Goal: Task Accomplishment & Management: Use online tool/utility

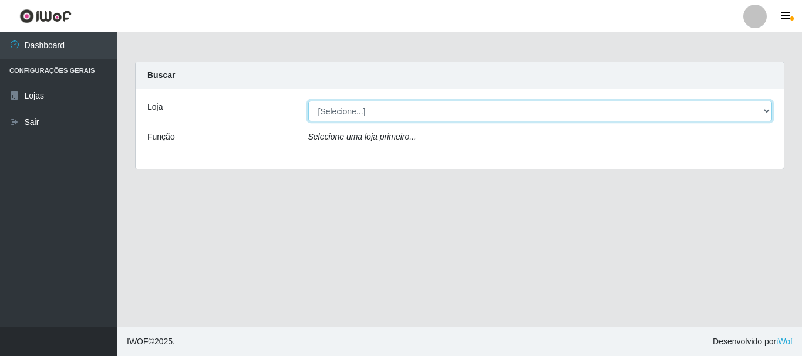
click at [377, 109] on select "[Selecione...] [GEOGRAPHIC_DATA] [GEOGRAPHIC_DATA]" at bounding box center [540, 111] width 464 height 21
select select "64"
click at [308, 101] on select "[Selecione...] [GEOGRAPHIC_DATA] [GEOGRAPHIC_DATA]" at bounding box center [540, 111] width 464 height 21
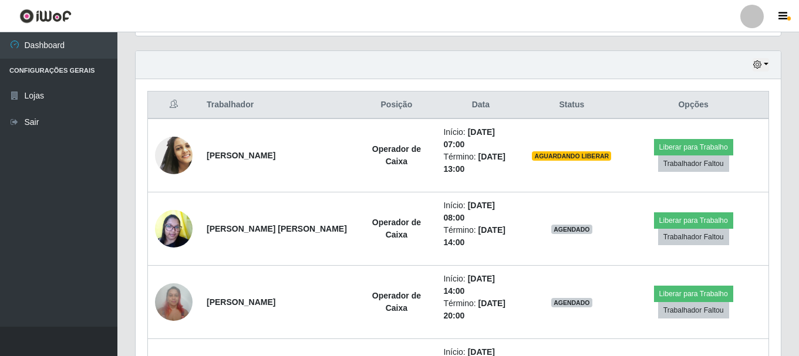
scroll to position [404, 0]
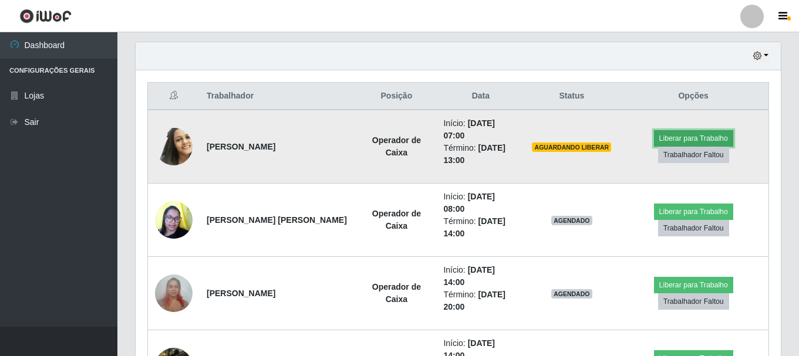
click at [690, 130] on button "Liberar para Trabalho" at bounding box center [693, 138] width 79 height 16
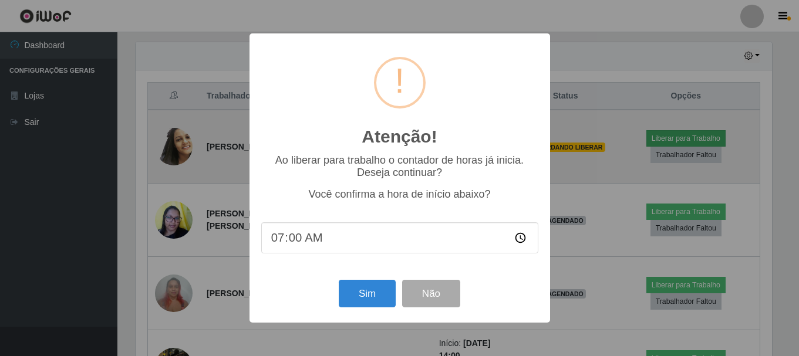
scroll to position [244, 639]
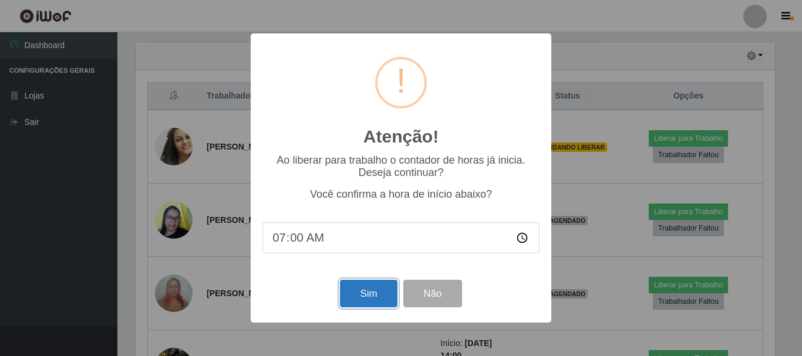
click at [365, 300] on button "Sim" at bounding box center [368, 294] width 57 height 28
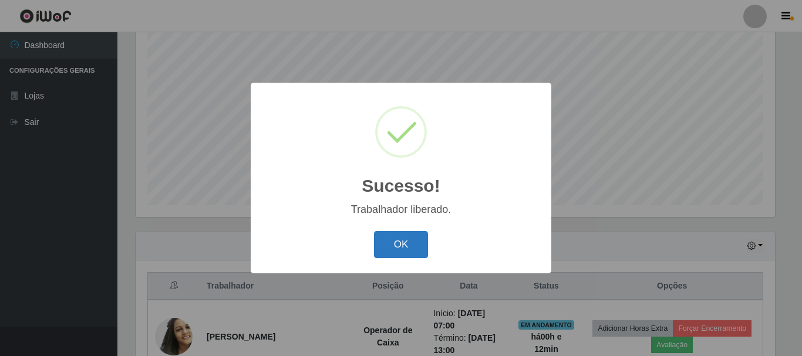
click at [396, 246] on button "OK" at bounding box center [401, 245] width 55 height 28
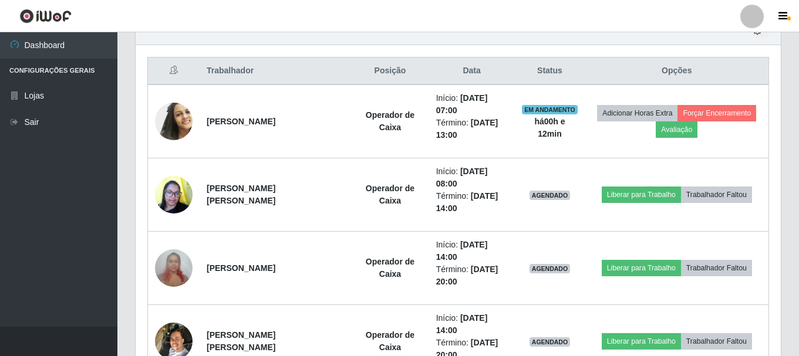
scroll to position [420, 0]
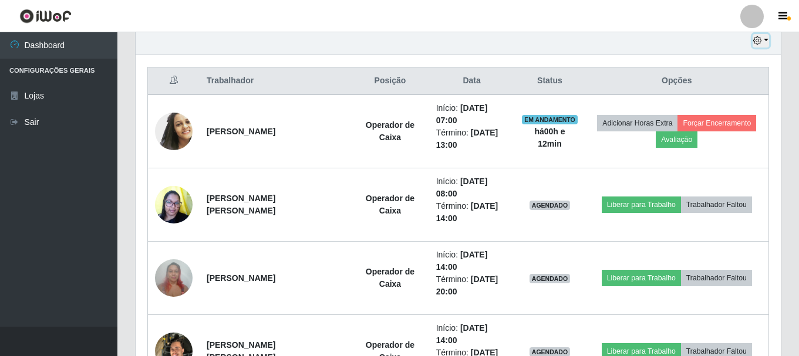
click at [765, 38] on button "button" at bounding box center [761, 41] width 16 height 14
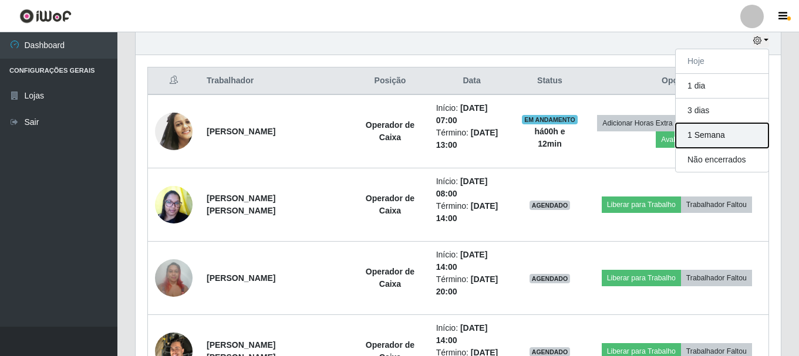
click at [697, 136] on button "1 Semana" at bounding box center [722, 135] width 93 height 25
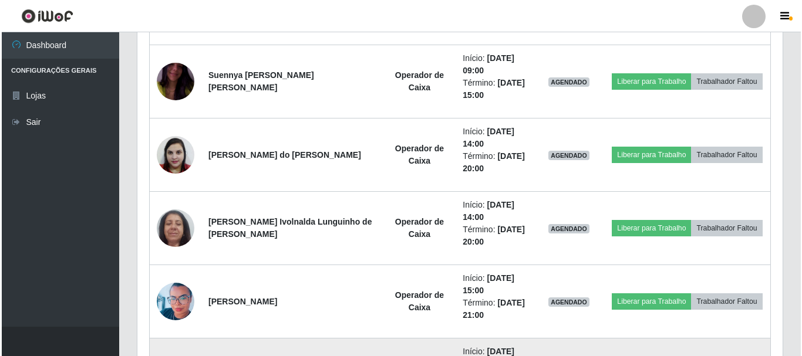
scroll to position [3061, 0]
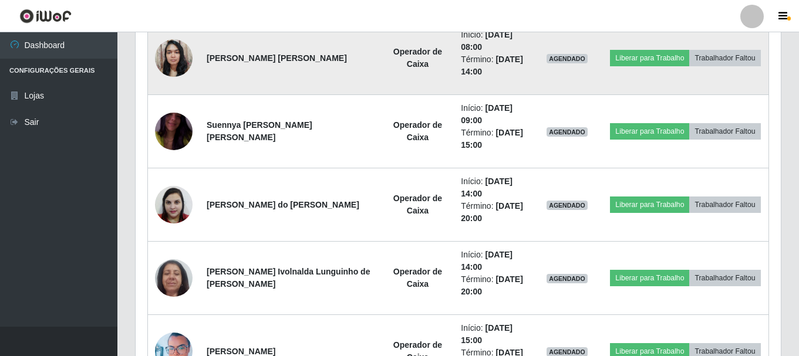
click at [187, 58] on img at bounding box center [174, 58] width 38 height 50
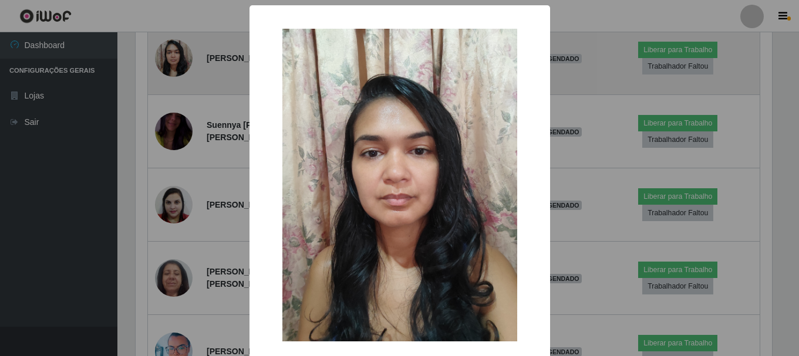
click at [187, 58] on div "× OK Cancel" at bounding box center [399, 178] width 799 height 356
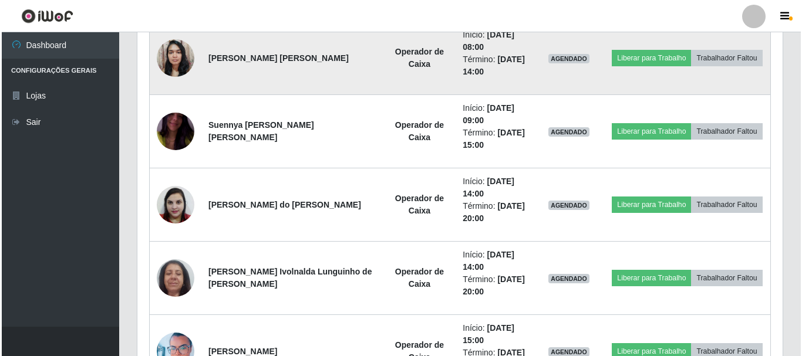
scroll to position [244, 645]
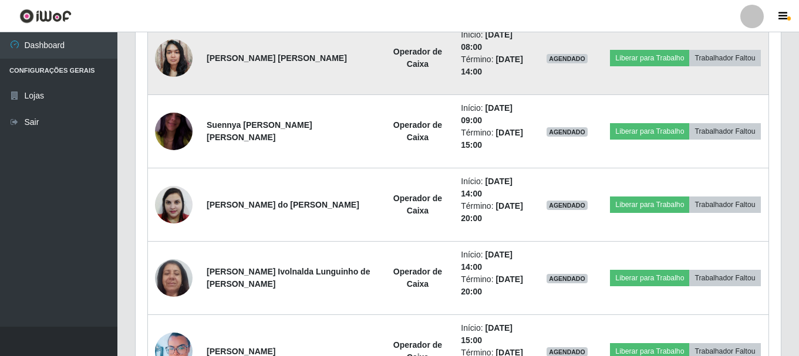
click at [187, 58] on img at bounding box center [174, 58] width 38 height 50
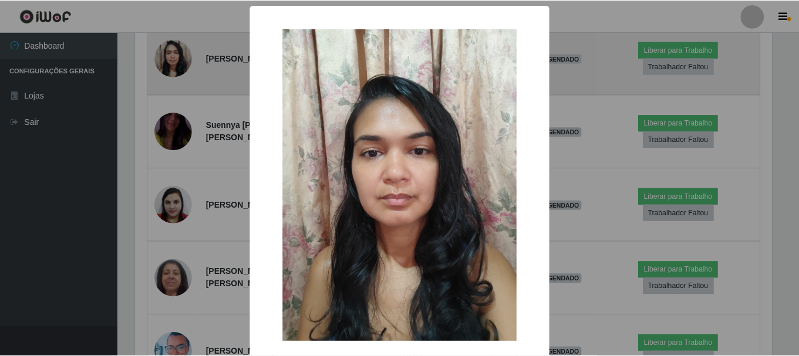
scroll to position [244, 639]
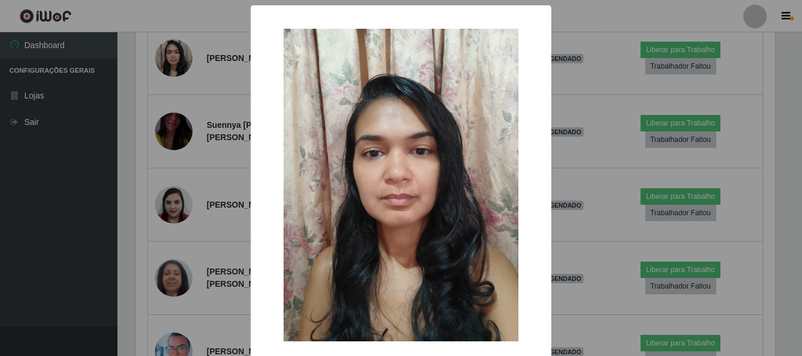
click at [186, 58] on div "× OK Cancel" at bounding box center [401, 178] width 802 height 356
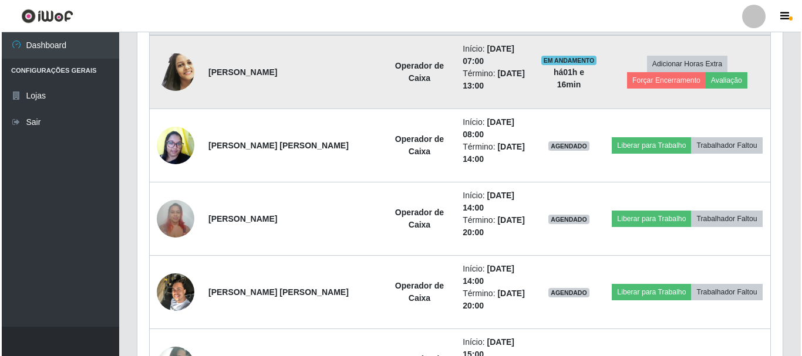
scroll to position [478, 0]
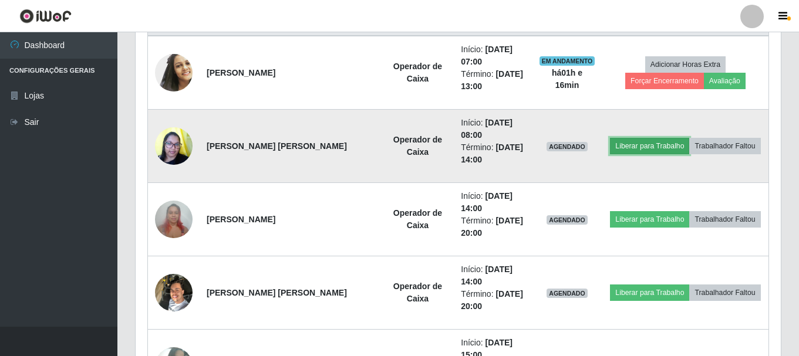
click at [652, 141] on button "Liberar para Trabalho" at bounding box center [649, 146] width 79 height 16
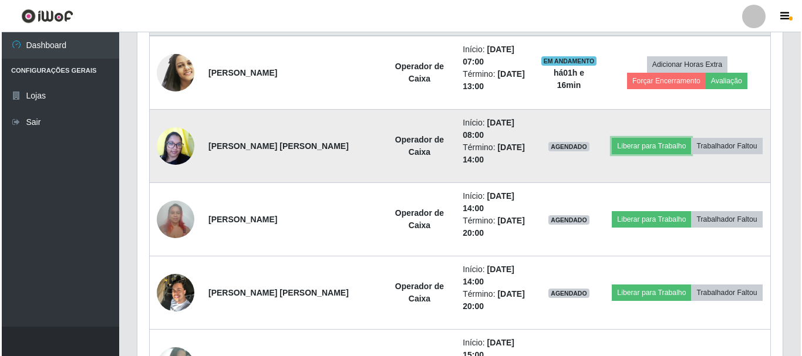
scroll to position [244, 645]
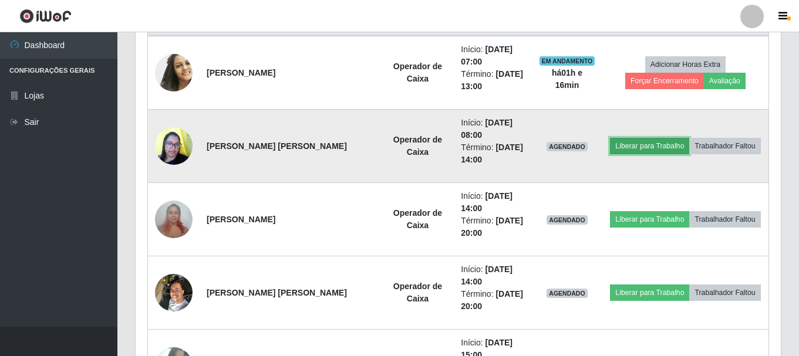
click at [632, 146] on button "Liberar para Trabalho" at bounding box center [649, 146] width 79 height 16
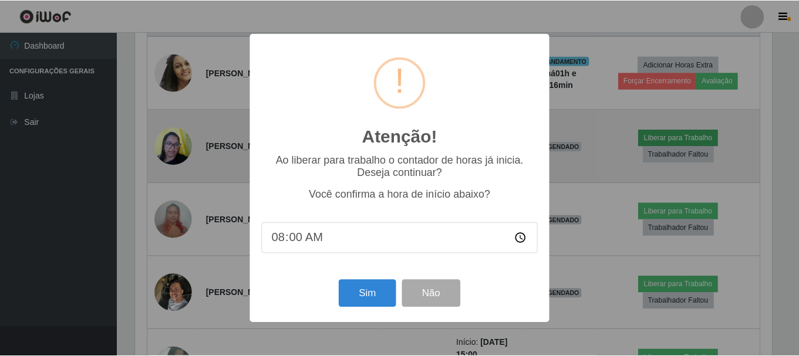
scroll to position [244, 639]
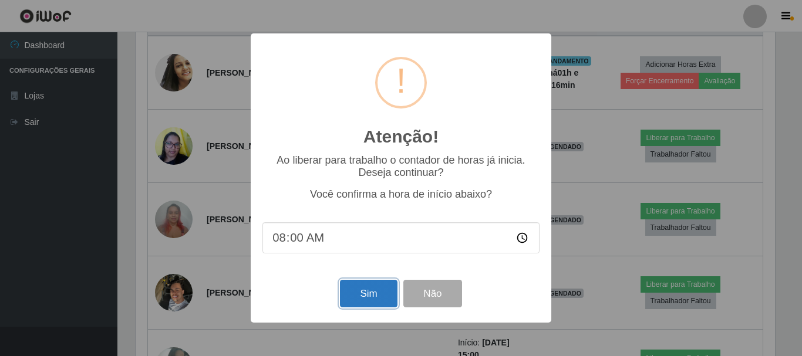
click at [369, 290] on button "Sim" at bounding box center [368, 294] width 57 height 28
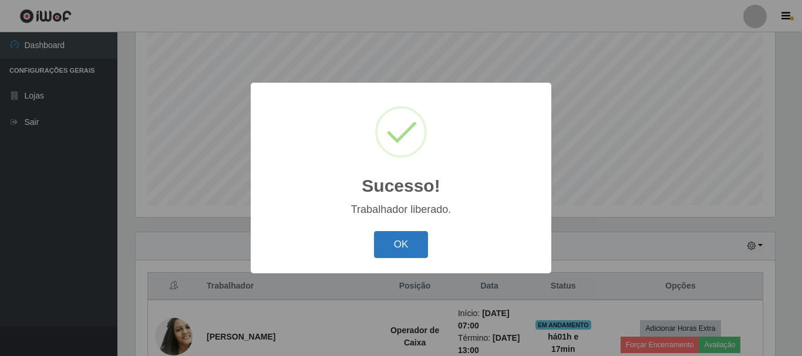
click at [399, 252] on button "OK" at bounding box center [401, 245] width 55 height 28
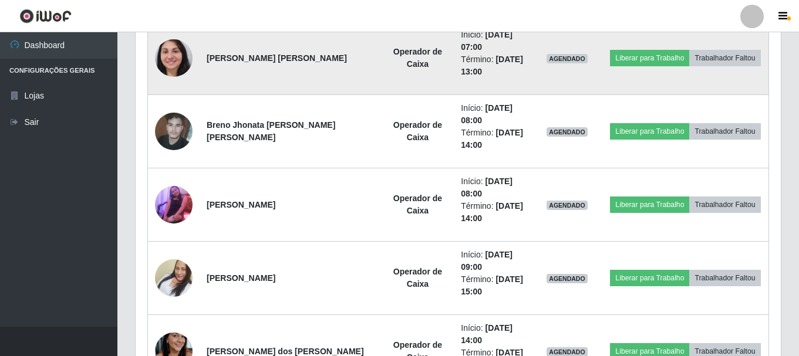
scroll to position [1271, 0]
